Goal: Task Accomplishment & Management: Manage account settings

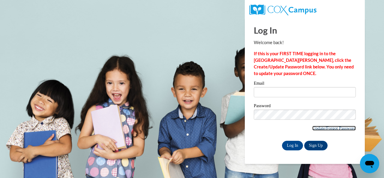
click at [317, 128] on link "Update/Forgot Password" at bounding box center [335, 128] width 44 height 5
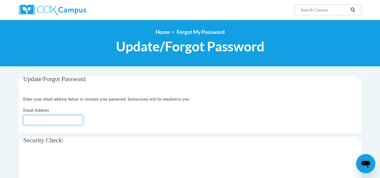
click at [61, 120] on input "Email Address" at bounding box center [53, 120] width 60 height 10
type input "Scott.Ashey.M@Muscogee.k12.ga.us"
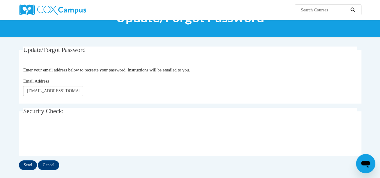
scroll to position [47, 0]
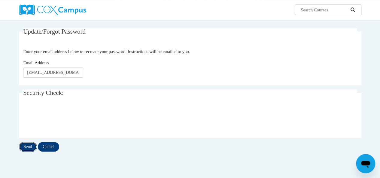
click at [35, 149] on input "Send" at bounding box center [28, 147] width 18 height 10
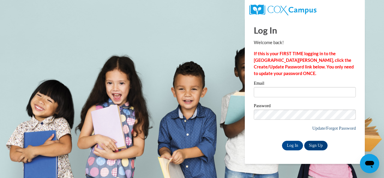
click at [346, 127] on link "Update/Forgot Password" at bounding box center [335, 128] width 44 height 5
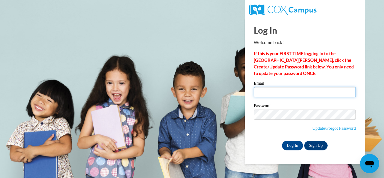
click at [260, 93] on input "Email" at bounding box center [305, 92] width 102 height 10
type input "[PERSON_NAME][EMAIL_ADDRESS][DOMAIN_NAME]"
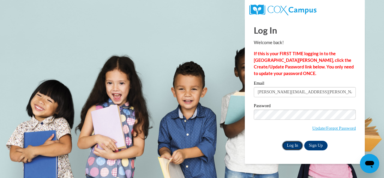
click at [287, 144] on input "Log In" at bounding box center [292, 146] width 21 height 10
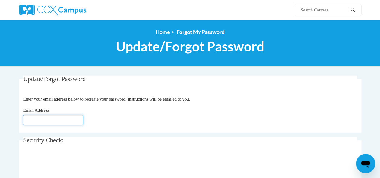
click at [50, 119] on input "Email Address" at bounding box center [53, 120] width 60 height 10
type input "[PERSON_NAME][EMAIL_ADDRESS][PERSON_NAME][DOMAIN_NAME]"
click at [62, 120] on input "[PERSON_NAME][EMAIL_ADDRESS][PERSON_NAME][DOMAIN_NAME]" at bounding box center [53, 120] width 60 height 10
click at [247, 113] on div "Email Address Scott.Ashey.M@Muscogee.k12.ga.us" at bounding box center [190, 116] width 334 height 18
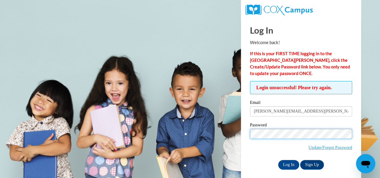
click at [278, 160] on input "Log In" at bounding box center [288, 165] width 21 height 10
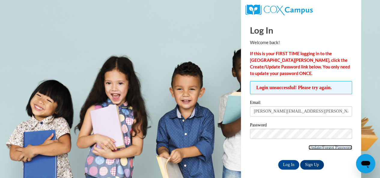
click at [325, 146] on link "Update/Forgot Password" at bounding box center [330, 147] width 44 height 5
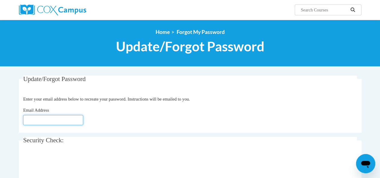
click at [54, 123] on input "Email Address" at bounding box center [53, 120] width 60 height 10
type input "[PERSON_NAME][EMAIL_ADDRESS][DOMAIN_NAME]"
click button "Refresh captcha" at bounding box center [0, 0] width 0 height 0
click at [144, 138] on legend "Security Check:" at bounding box center [190, 140] width 334 height 7
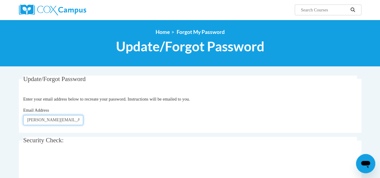
click at [56, 117] on input "[PERSON_NAME][EMAIL_ADDRESS][DOMAIN_NAME]" at bounding box center [53, 120] width 60 height 10
click at [174, 105] on fieldset "Update/Forgot Password Please enter your email address Enter your email address…" at bounding box center [190, 104] width 342 height 57
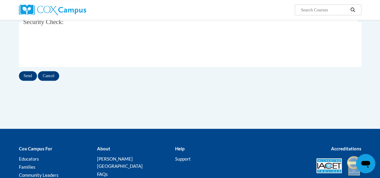
scroll to position [107, 0]
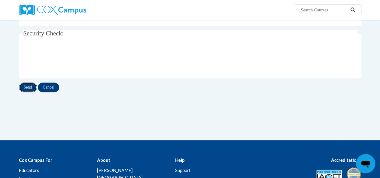
click at [27, 83] on input "Send" at bounding box center [28, 88] width 18 height 10
